Goal: Information Seeking & Learning: Learn about a topic

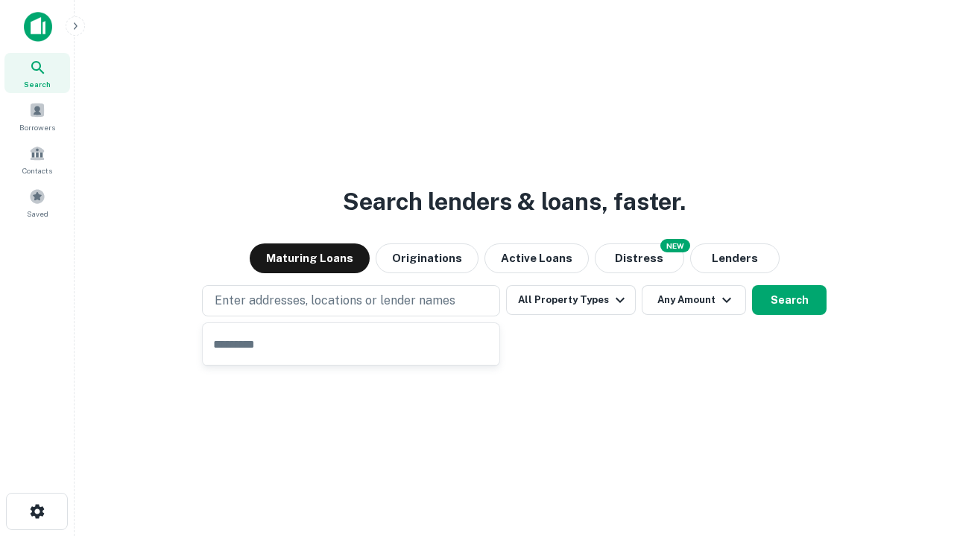
type input "**********"
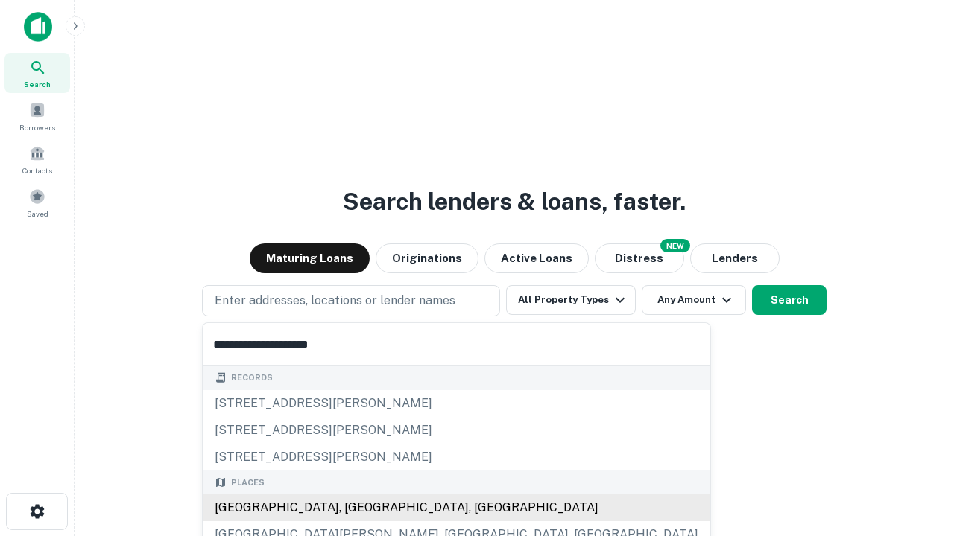
click at [356, 508] on div "[GEOGRAPHIC_DATA], [GEOGRAPHIC_DATA], [GEOGRAPHIC_DATA]" at bounding box center [456, 508] width 507 height 27
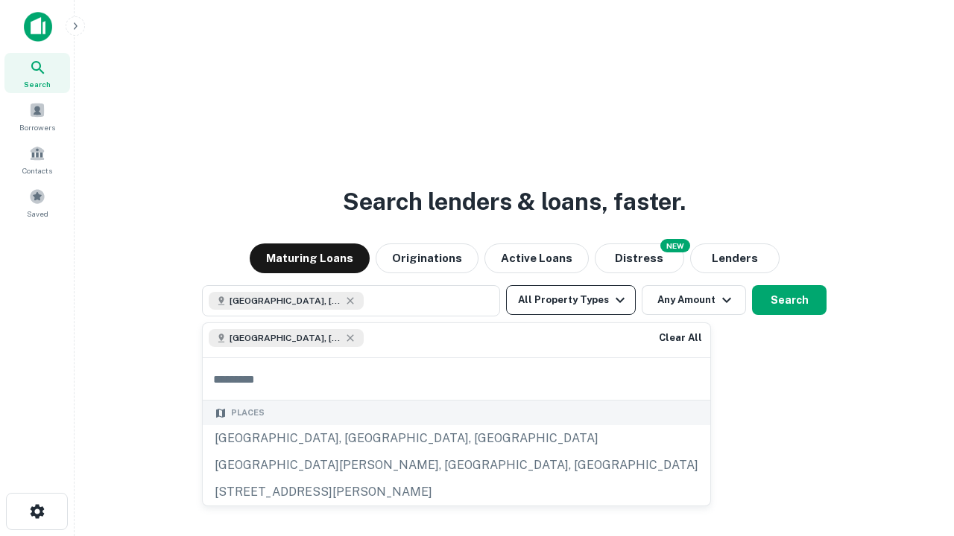
click at [571, 300] on button "All Property Types" at bounding box center [571, 300] width 130 height 30
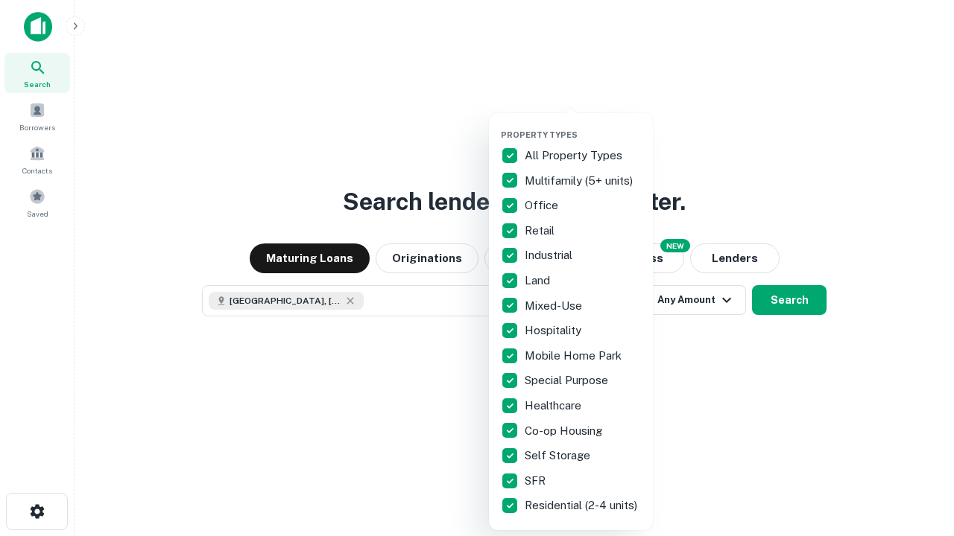
click at [583, 125] on button "button" at bounding box center [583, 125] width 164 height 1
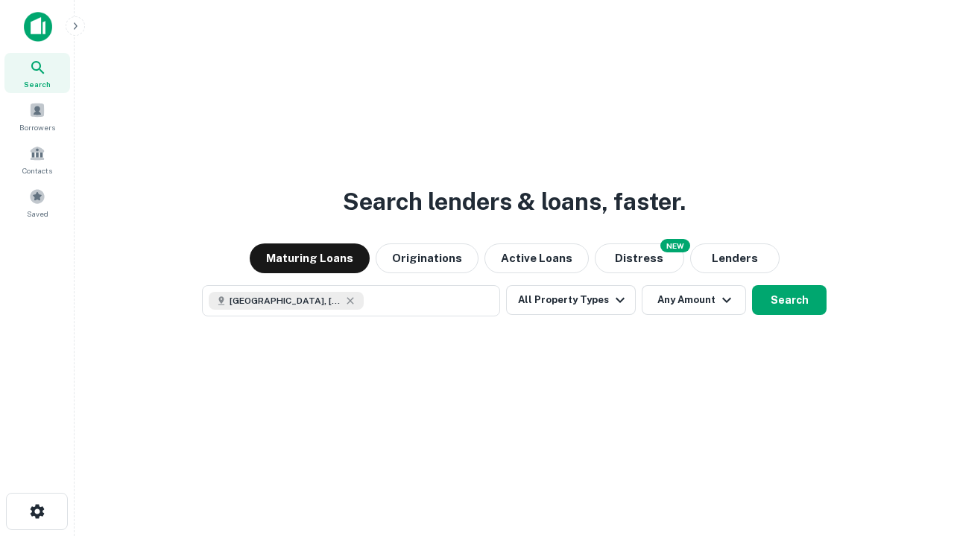
scroll to position [24, 0]
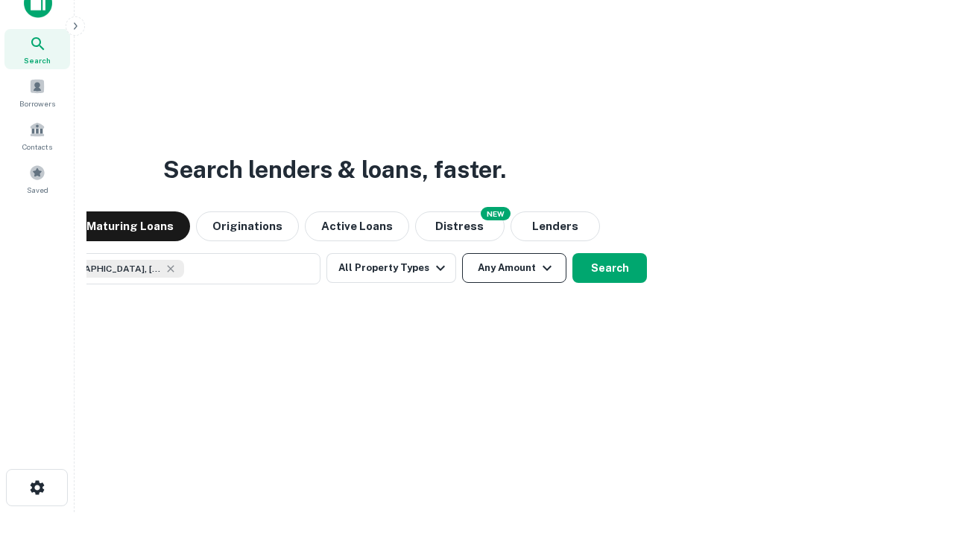
click at [462, 253] on button "Any Amount" at bounding box center [514, 268] width 104 height 30
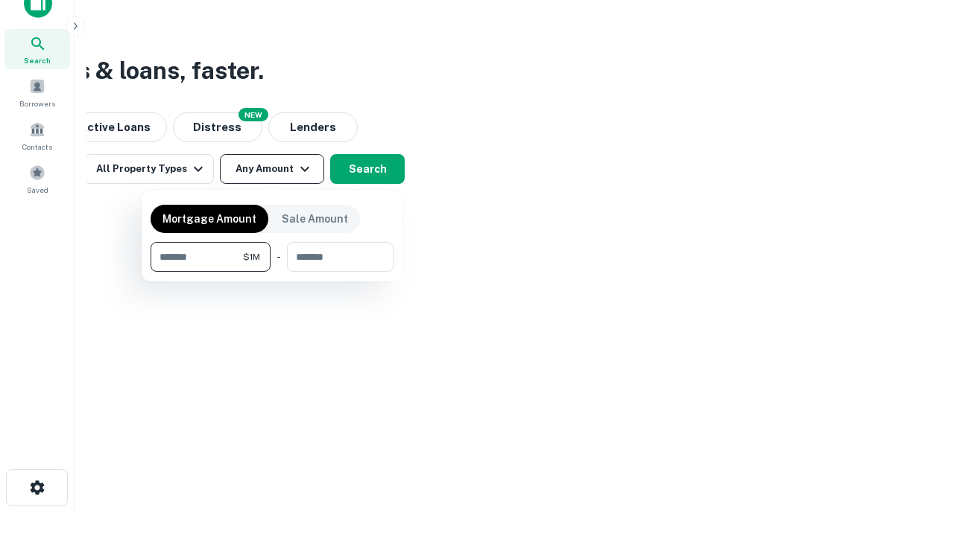
type input "*******"
click at [272, 272] on button "button" at bounding box center [271, 272] width 243 height 1
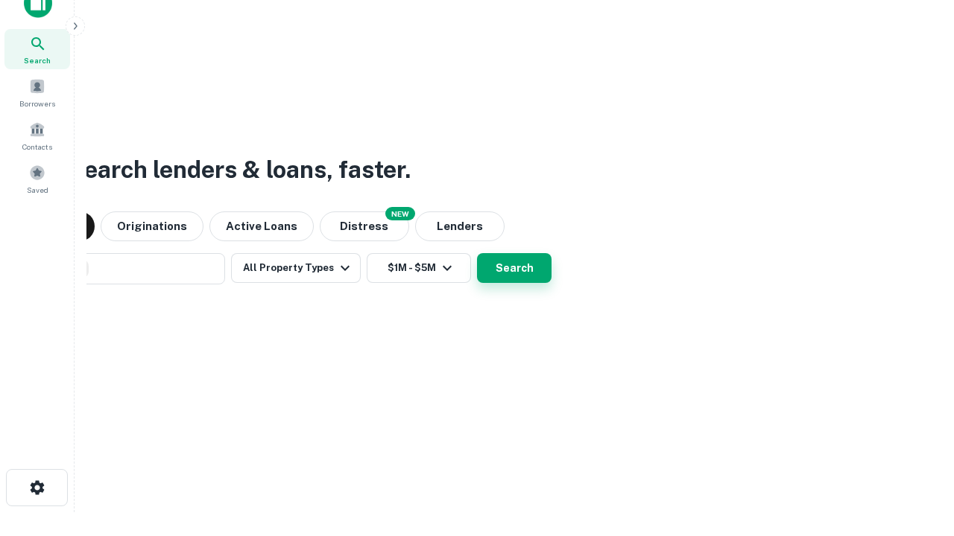
click at [477, 253] on button "Search" at bounding box center [514, 268] width 74 height 30
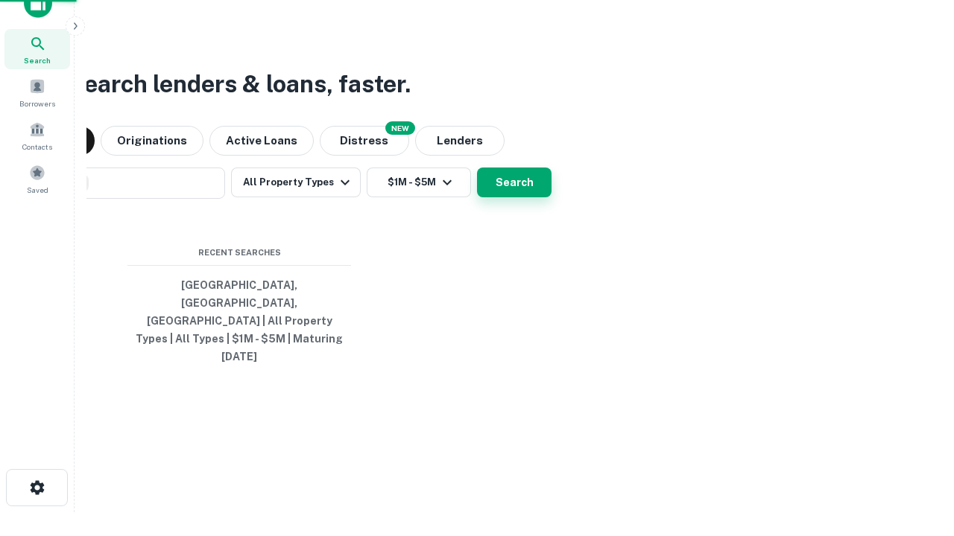
scroll to position [39, 422]
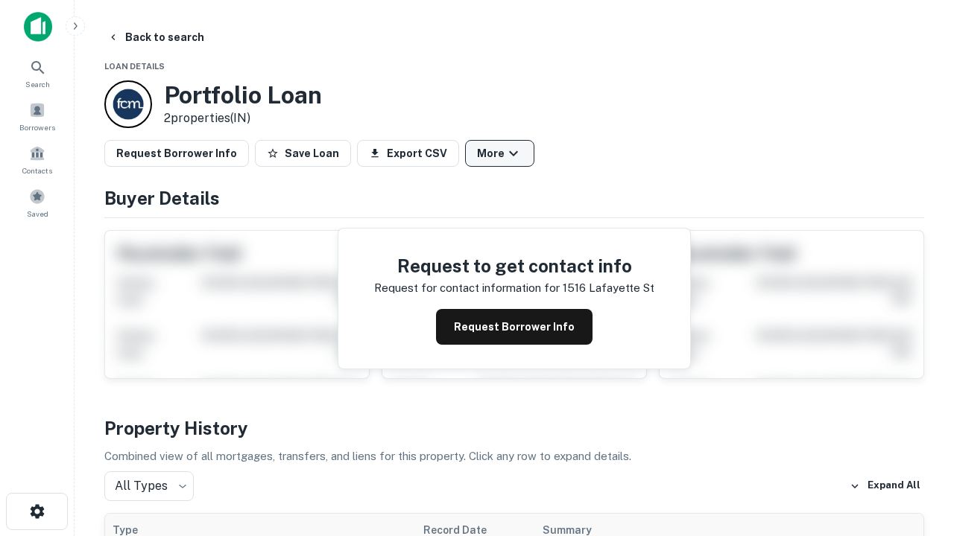
click at [499, 153] on button "More" at bounding box center [499, 153] width 69 height 27
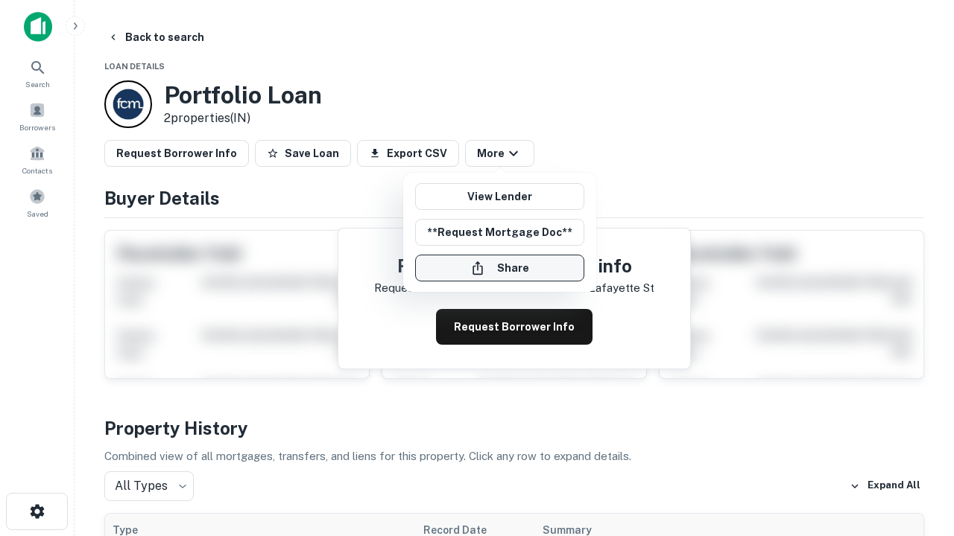
click at [499, 268] on button "Share" at bounding box center [499, 268] width 169 height 27
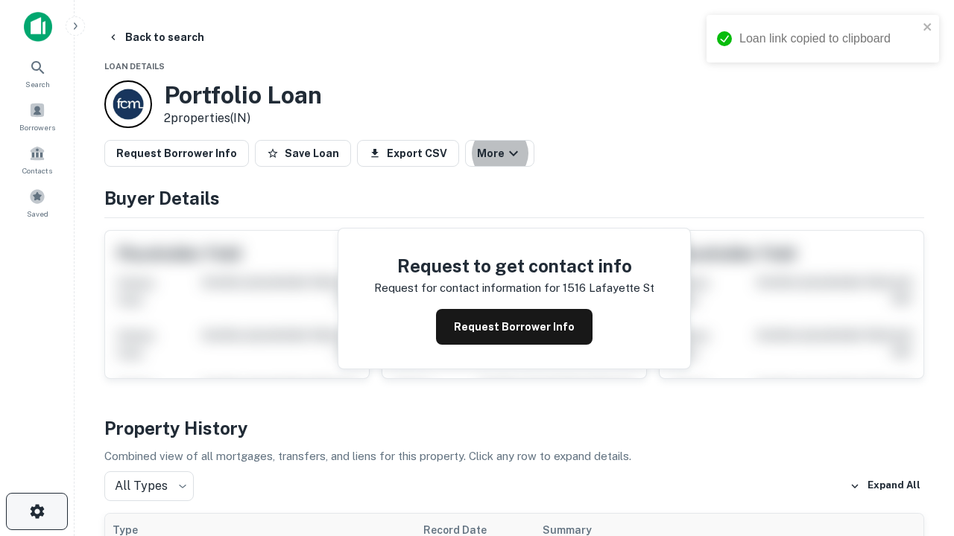
click at [37, 512] on icon "button" at bounding box center [37, 512] width 18 height 18
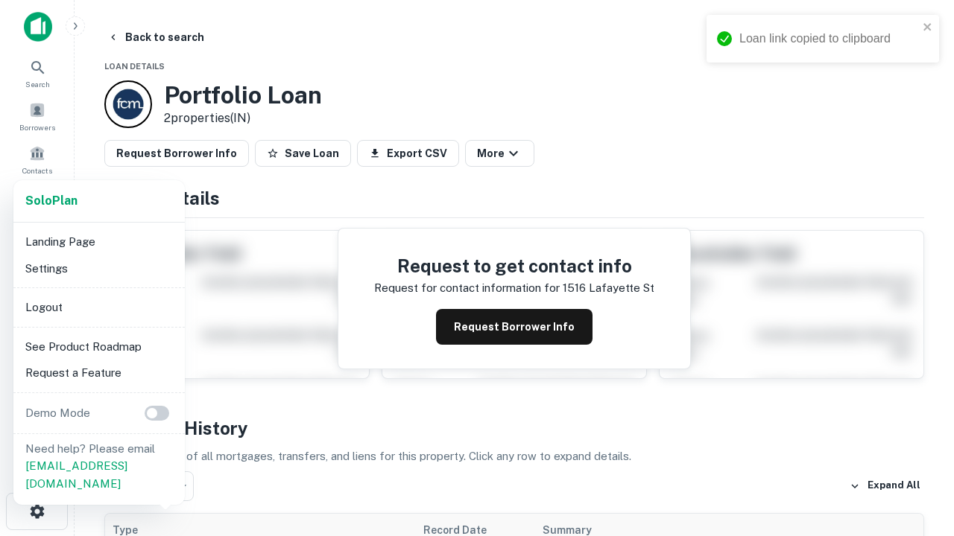
click at [98, 307] on li "Logout" at bounding box center [98, 307] width 159 height 27
